Goal: Information Seeking & Learning: Learn about a topic

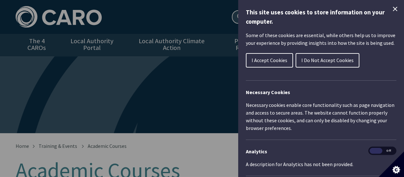
click at [267, 58] on span "I Accept Cookies" at bounding box center [270, 60] width 36 height 6
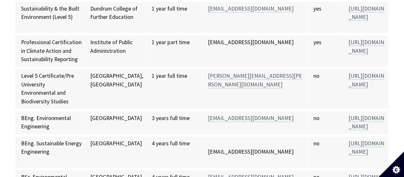
scroll to position [941, 0]
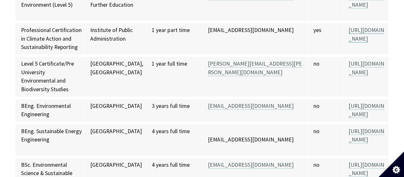
click at [349, 42] on link "[URL][DOMAIN_NAME]" at bounding box center [367, 34] width 36 height 16
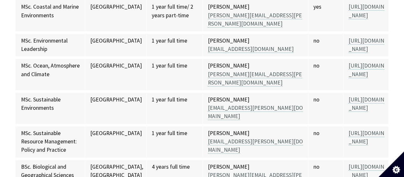
scroll to position [1460, 0]
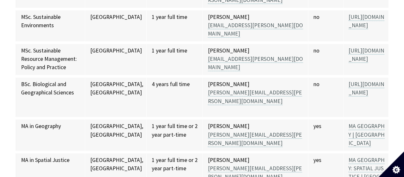
scroll to position [1568, 0]
